Goal: Information Seeking & Learning: Learn about a topic

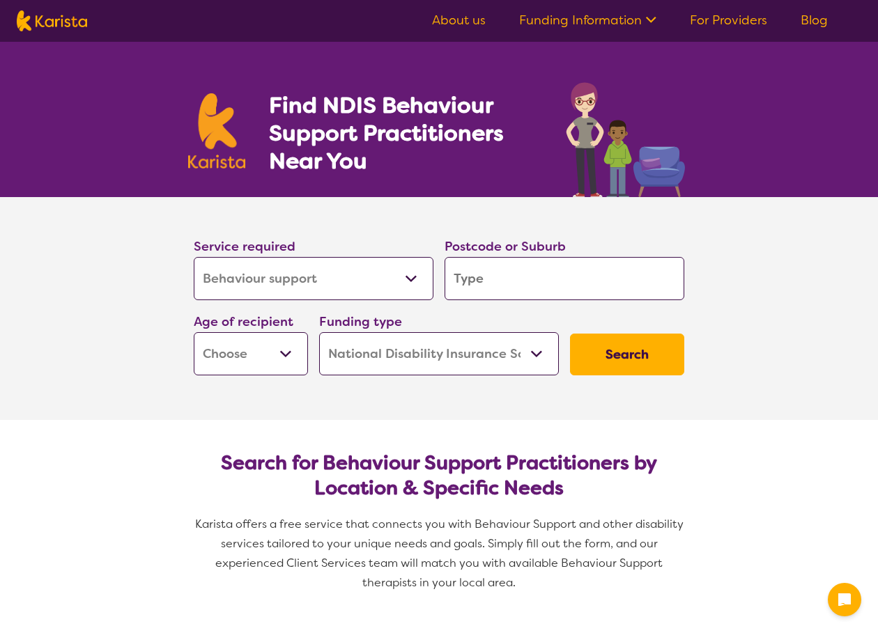
select select "Behaviour support"
select select "NDIS"
select select "Behaviour support"
select select "NDIS"
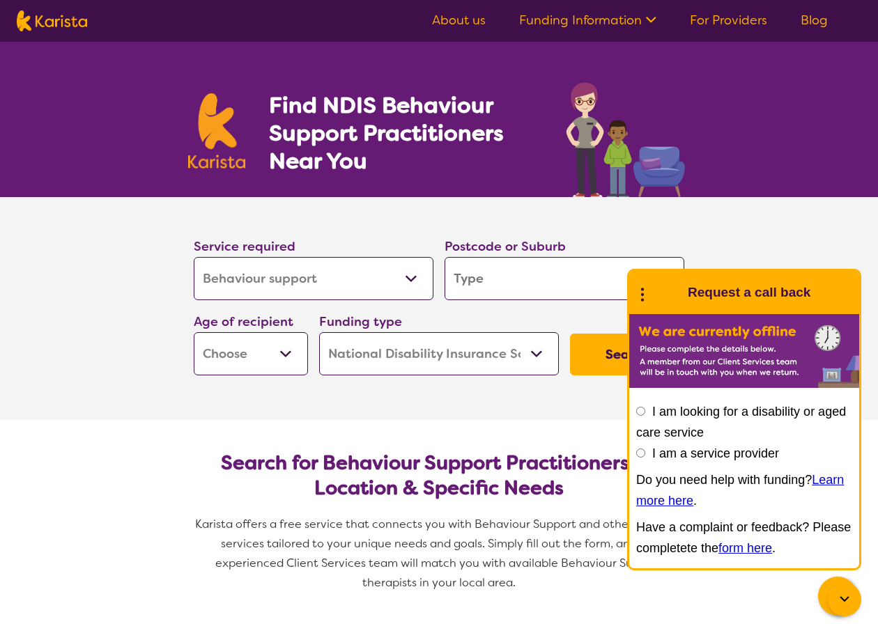
click at [469, 282] on input "search" at bounding box center [565, 278] width 240 height 43
type input "2"
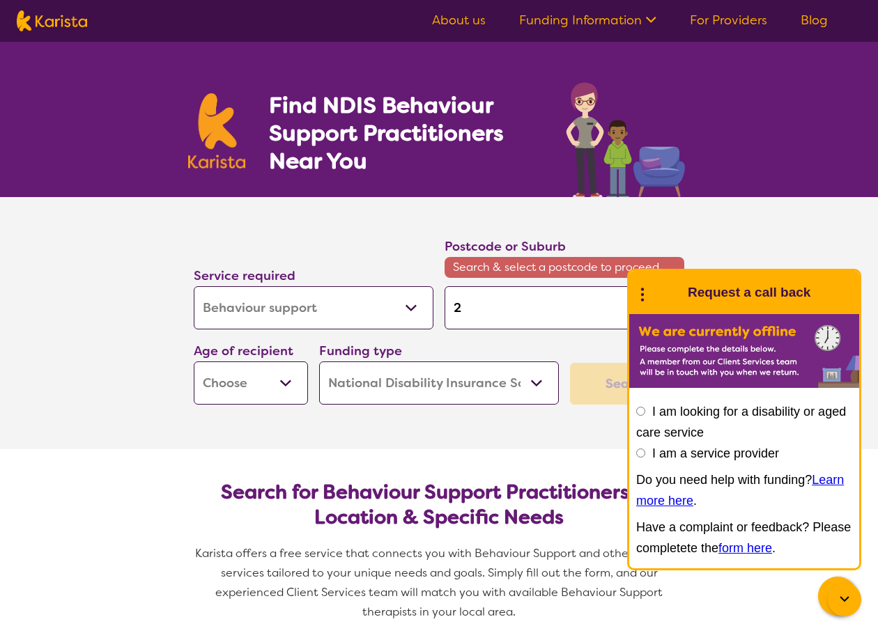
type input "21"
type input "210"
type input "2100"
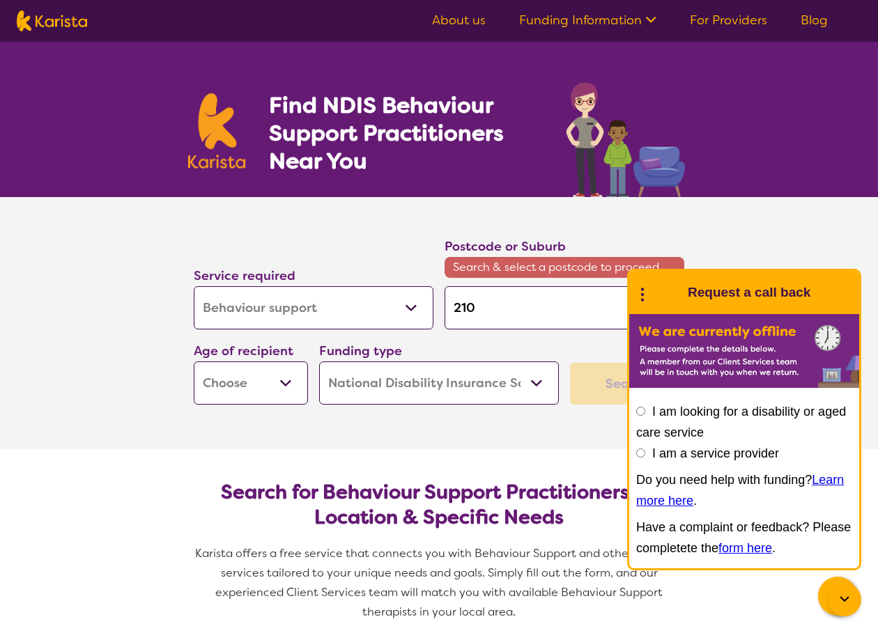
type input "2100"
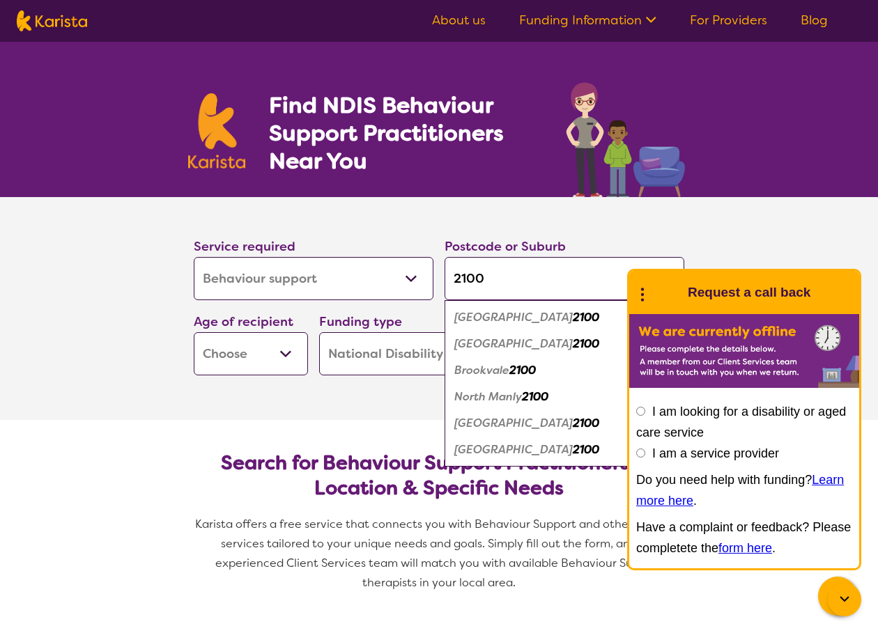
type input "2100"
click at [470, 401] on em "North Manly" at bounding box center [488, 397] width 68 height 15
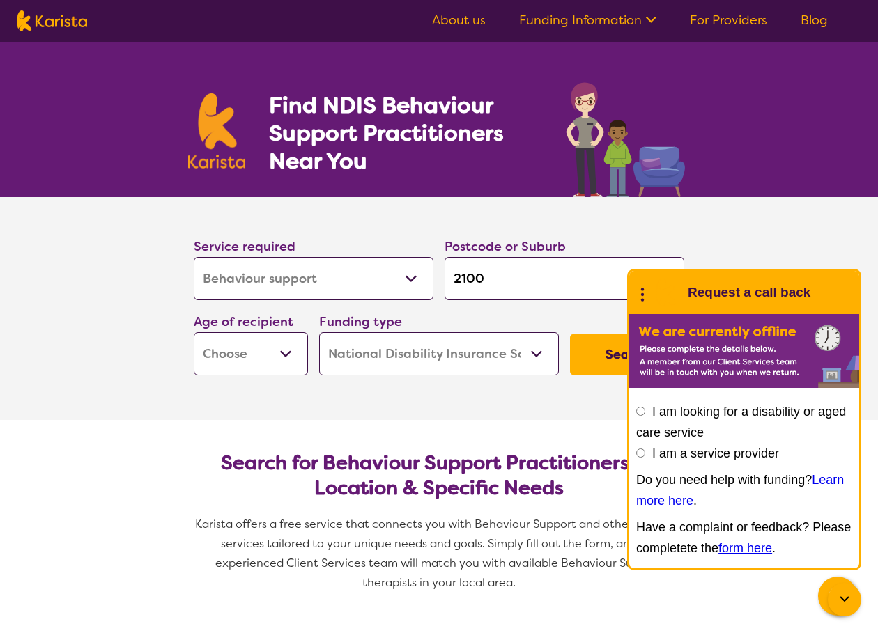
select select "AS"
click at [640, 289] on icon at bounding box center [642, 293] width 18 height 22
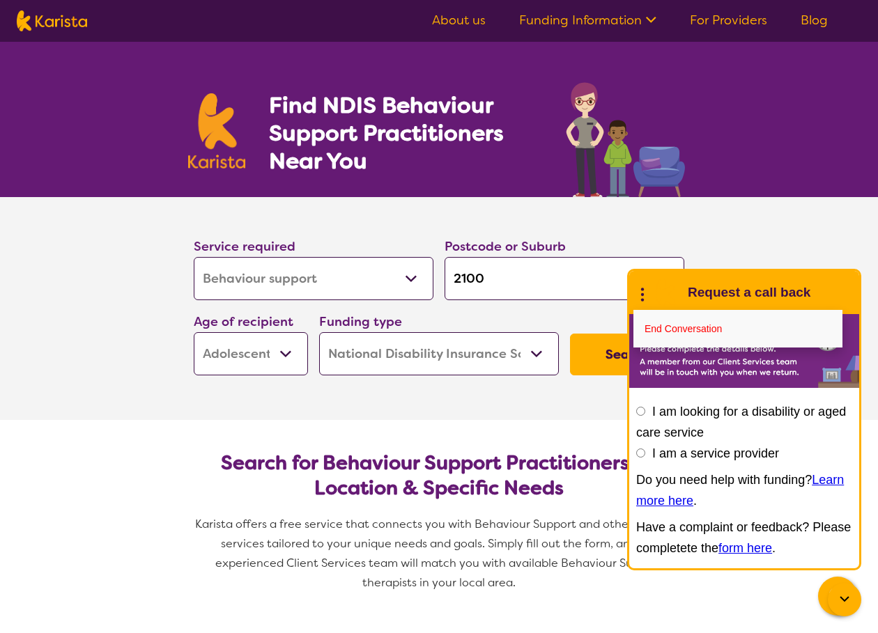
click at [598, 323] on div "Service required Allied Health Assistant Assessment (ADHD or Autism) Behaviour …" at bounding box center [439, 306] width 502 height 151
click at [587, 385] on section "Service required Allied Health Assistant Assessment (ADHD or Autism) Behaviour …" at bounding box center [438, 308] width 557 height 223
click at [784, 240] on section "Service required Allied Health Assistant Assessment (ADHD or Autism) Behaviour …" at bounding box center [439, 308] width 878 height 223
click at [842, 601] on icon at bounding box center [844, 600] width 17 height 17
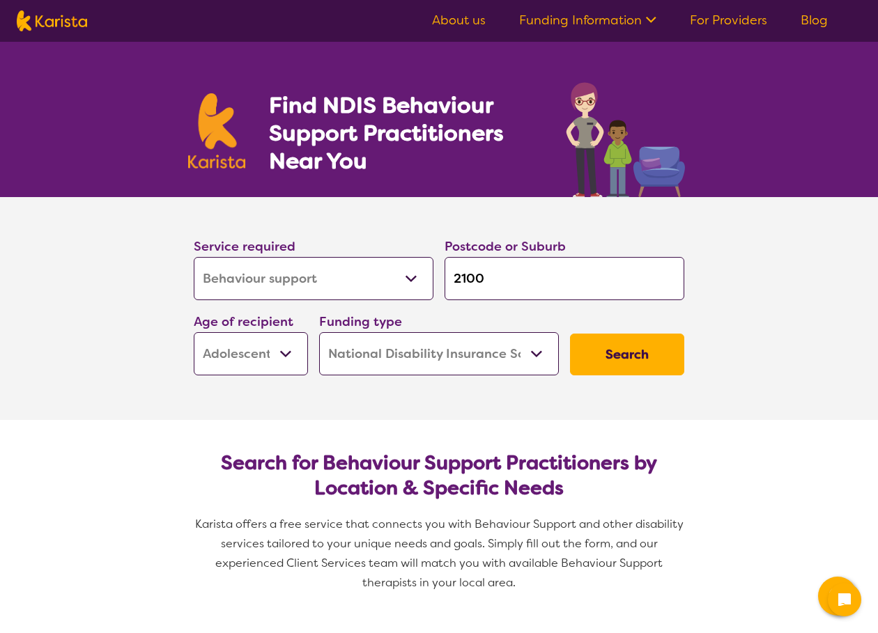
click at [635, 355] on button "Search" at bounding box center [627, 355] width 114 height 42
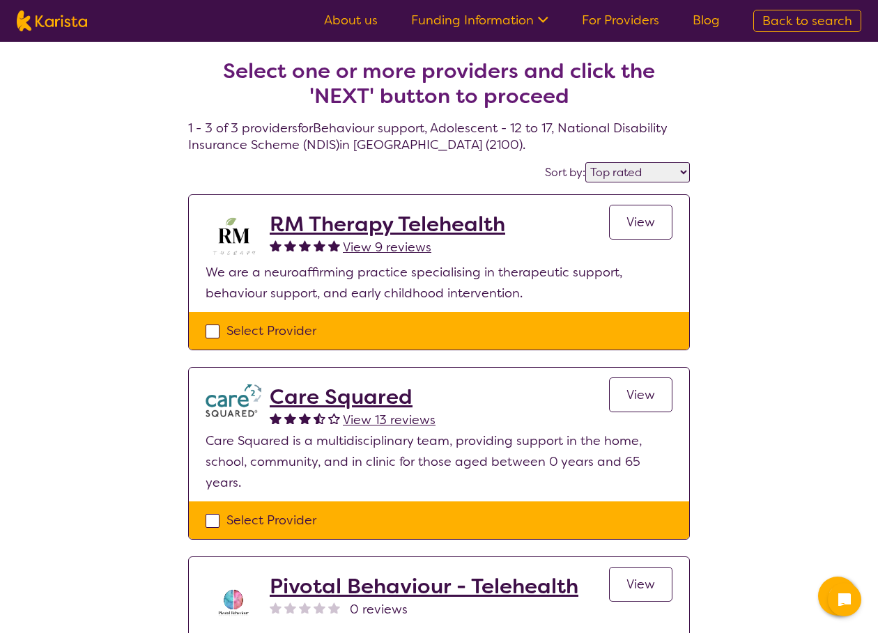
select select "highly_reviewed"
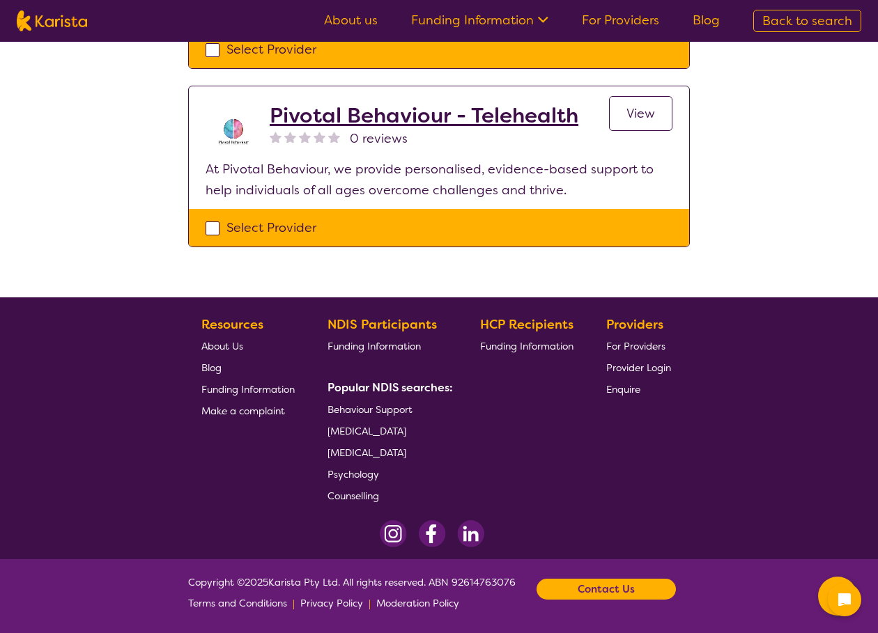
scroll to position [471, 0]
click at [356, 431] on span "[MEDICAL_DATA]" at bounding box center [367, 431] width 79 height 13
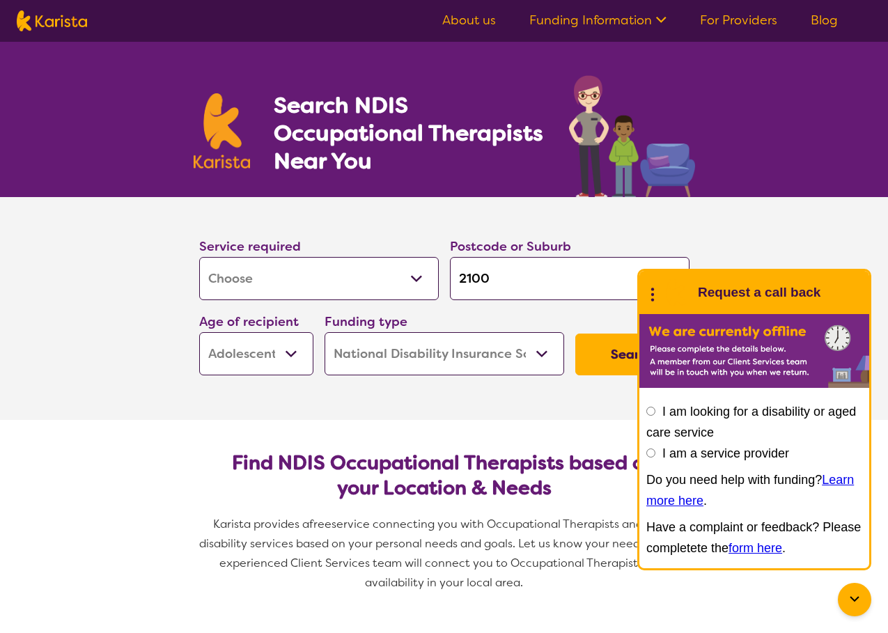
select select "[MEDICAL_DATA]"
select select "AS"
select select "NDIS"
select select "[MEDICAL_DATA]"
select select "AS"
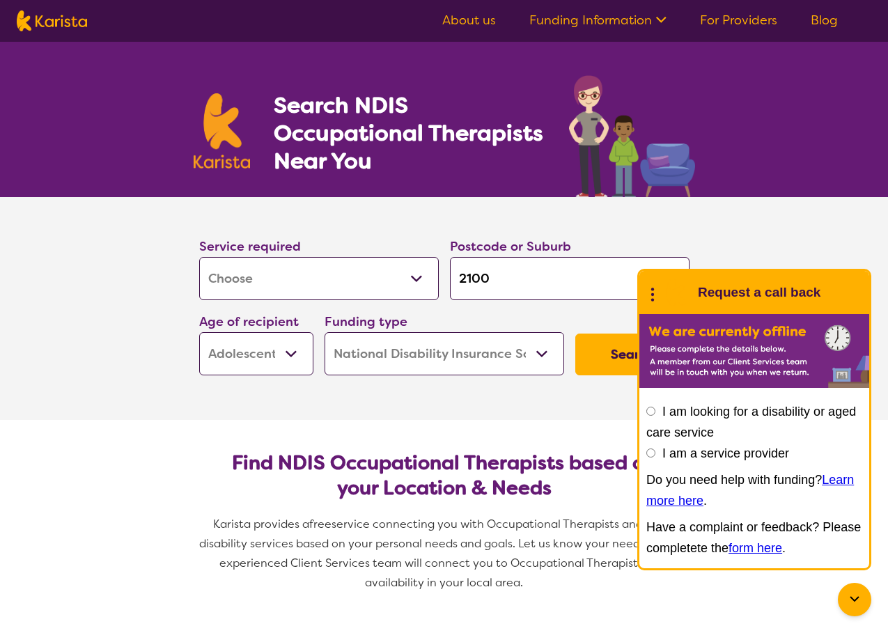
select select "NDIS"
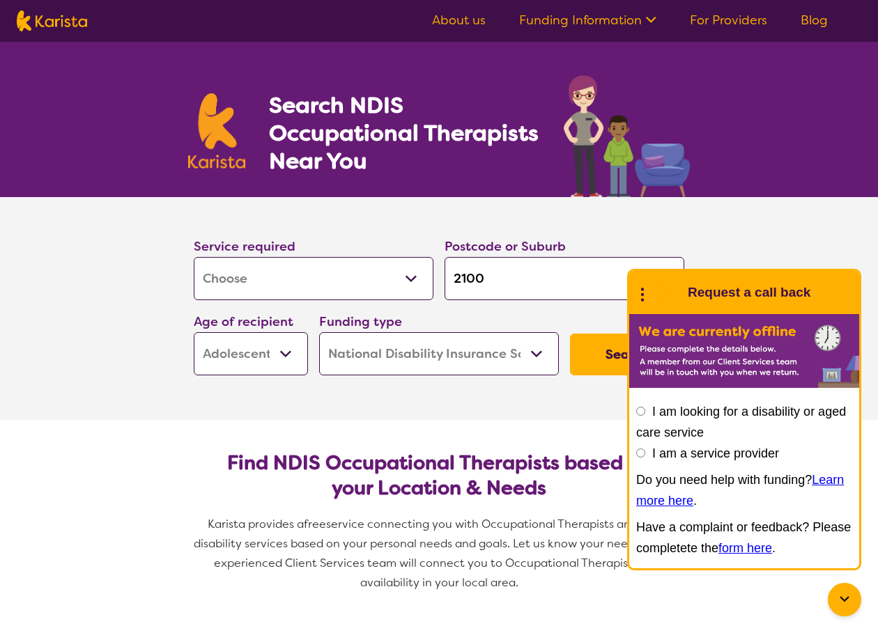
click at [608, 348] on button "Search" at bounding box center [627, 355] width 114 height 42
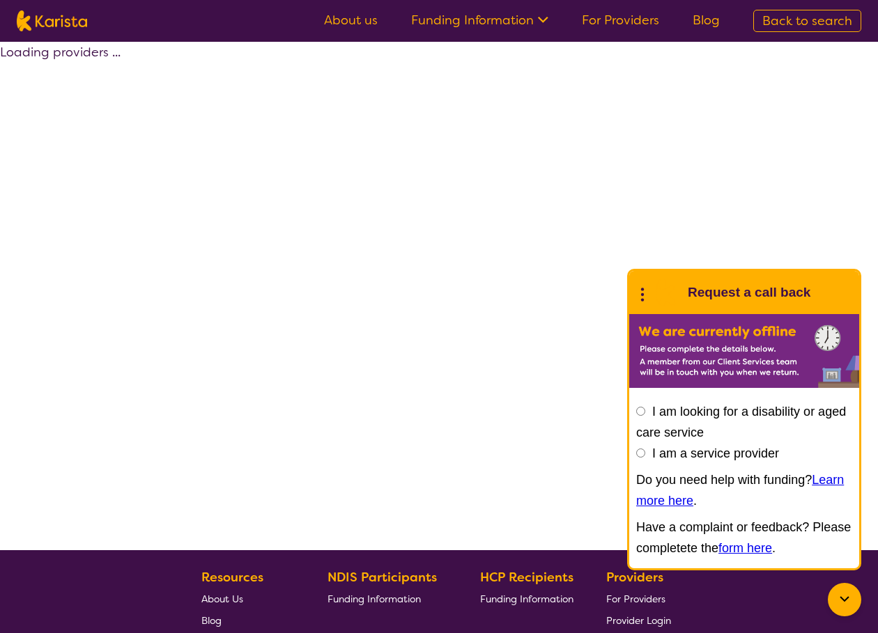
select select "by_score"
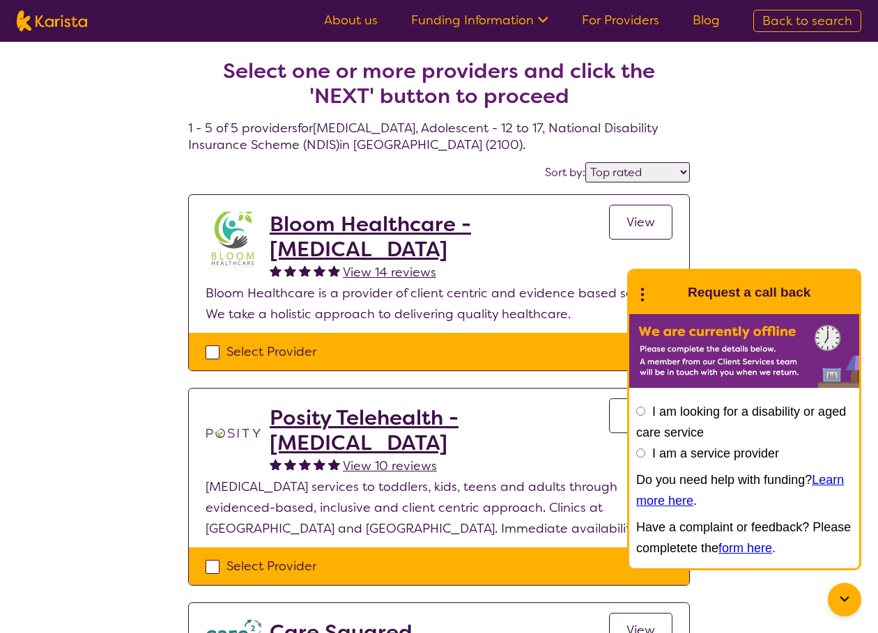
click at [841, 603] on icon at bounding box center [844, 600] width 17 height 17
